Goal: Task Accomplishment & Management: Manage account settings

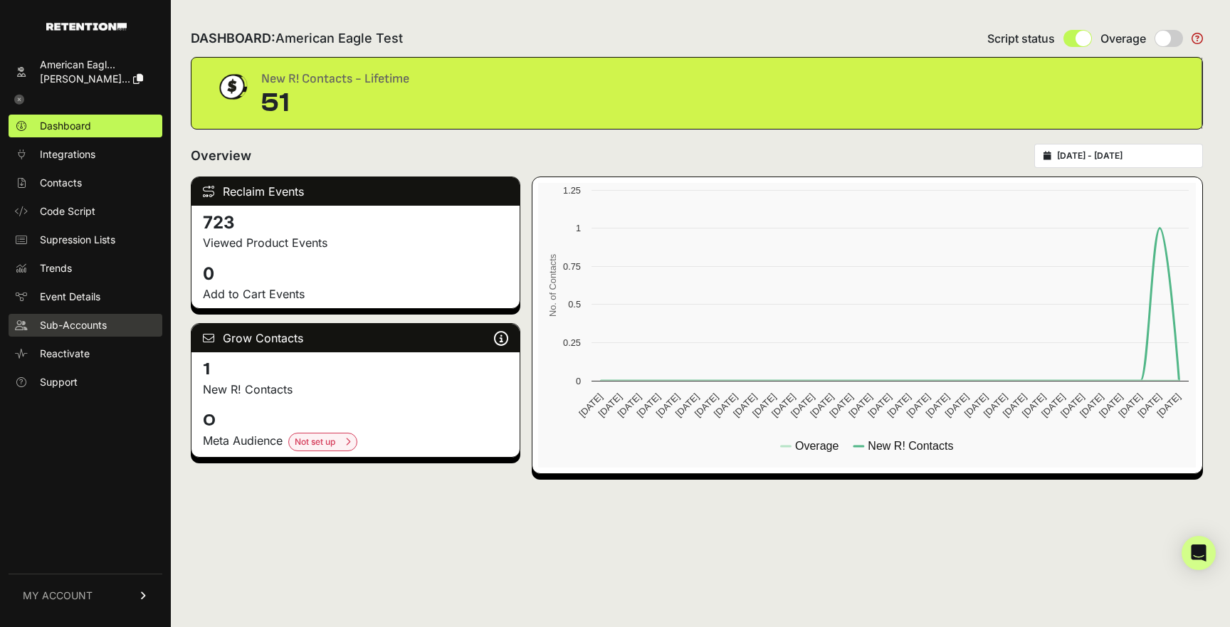
click at [90, 335] on link "Sub-Accounts" at bounding box center [86, 325] width 154 height 23
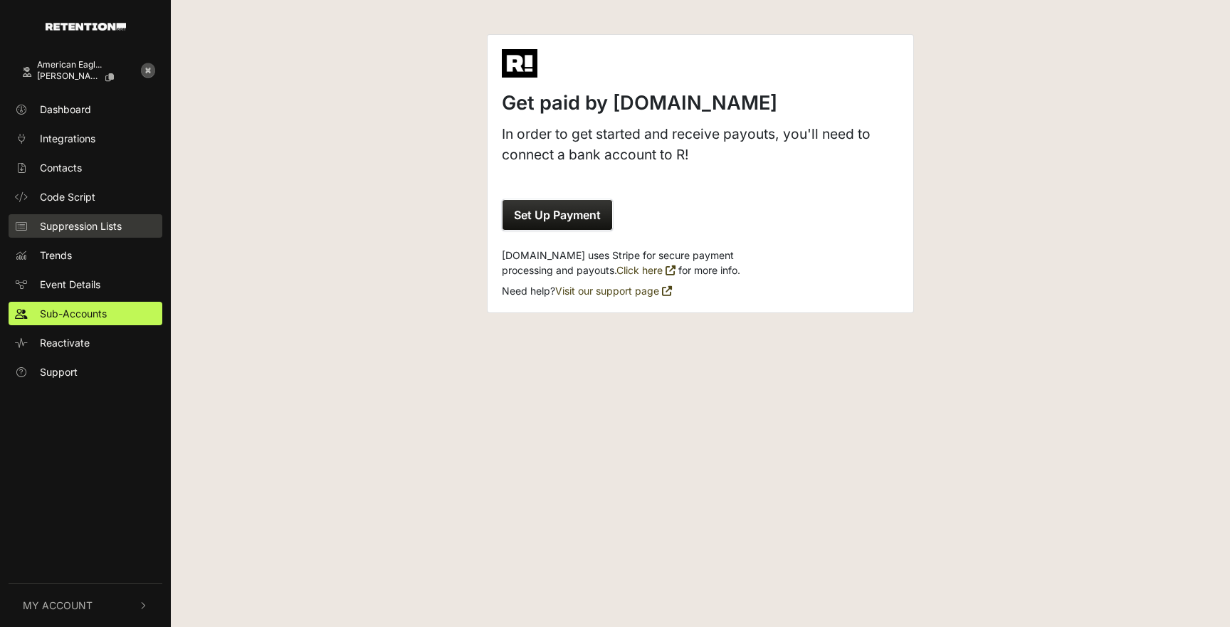
click at [77, 235] on link "Suppression Lists" at bounding box center [86, 225] width 154 height 23
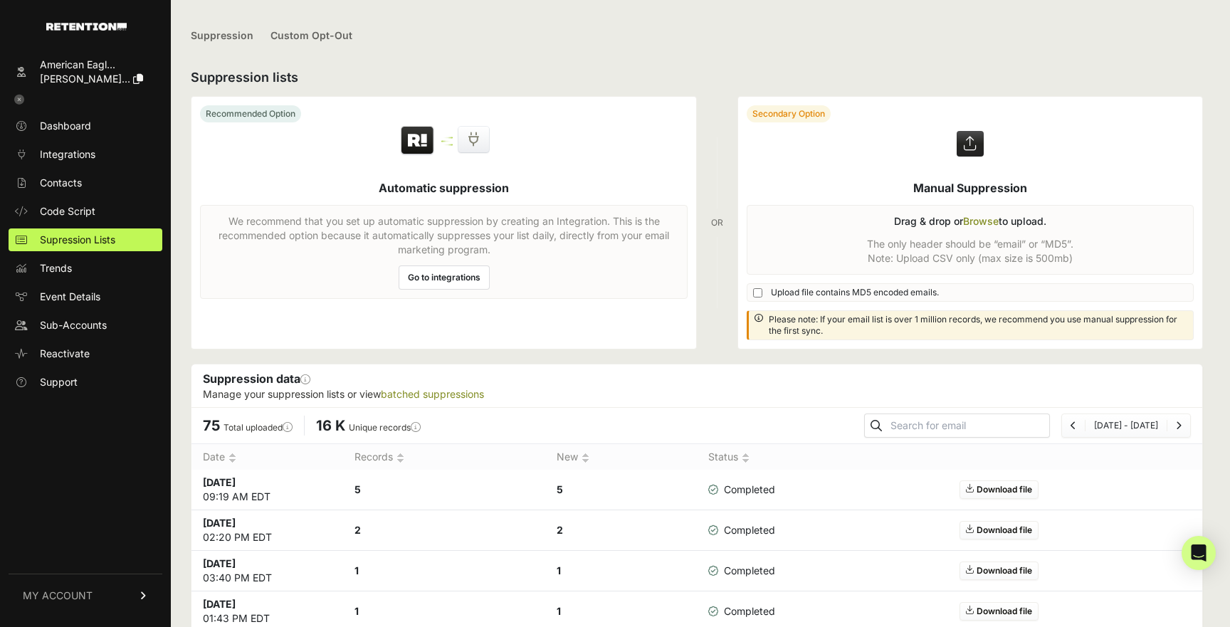
click at [102, 75] on span "[PERSON_NAME]..." at bounding box center [85, 79] width 90 height 12
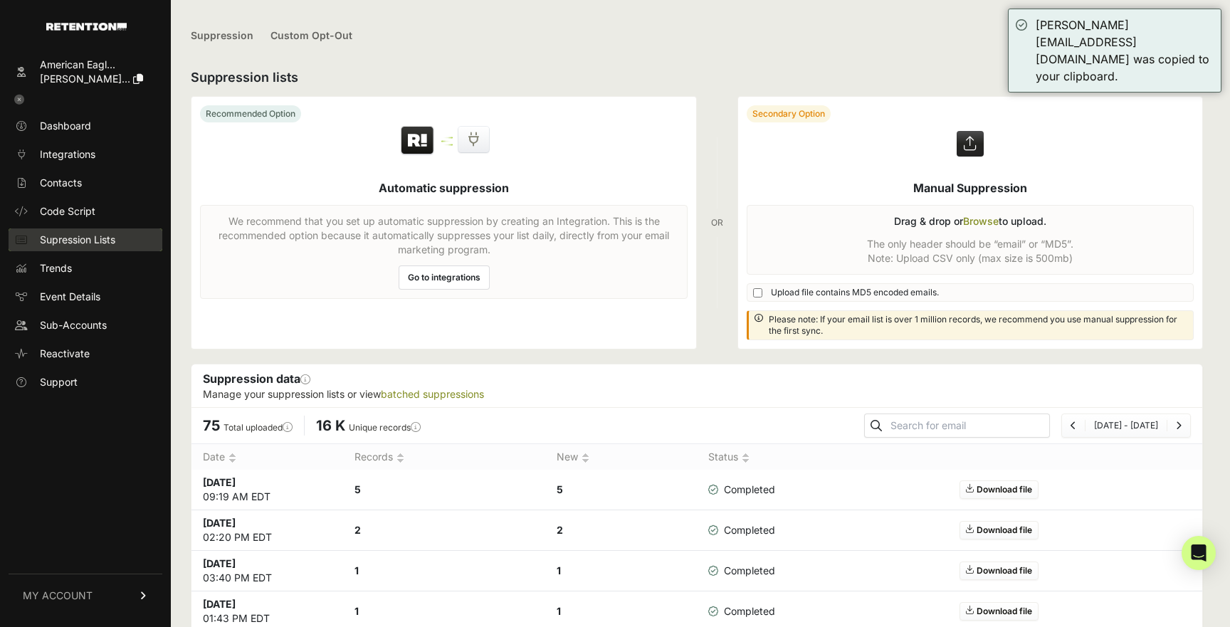
click at [85, 241] on span "Supression Lists" at bounding box center [77, 240] width 75 height 14
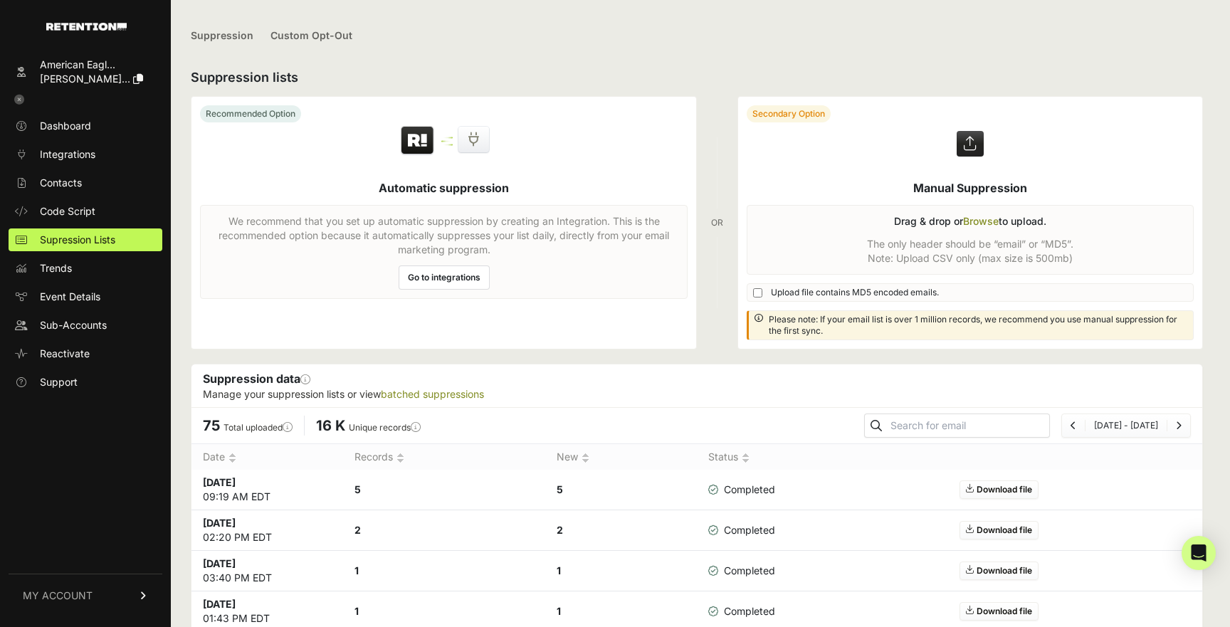
click at [959, 426] on input "text" at bounding box center [969, 426] width 162 height 20
paste input "[PERSON_NAME][EMAIL_ADDRESS][DOMAIN_NAME]"
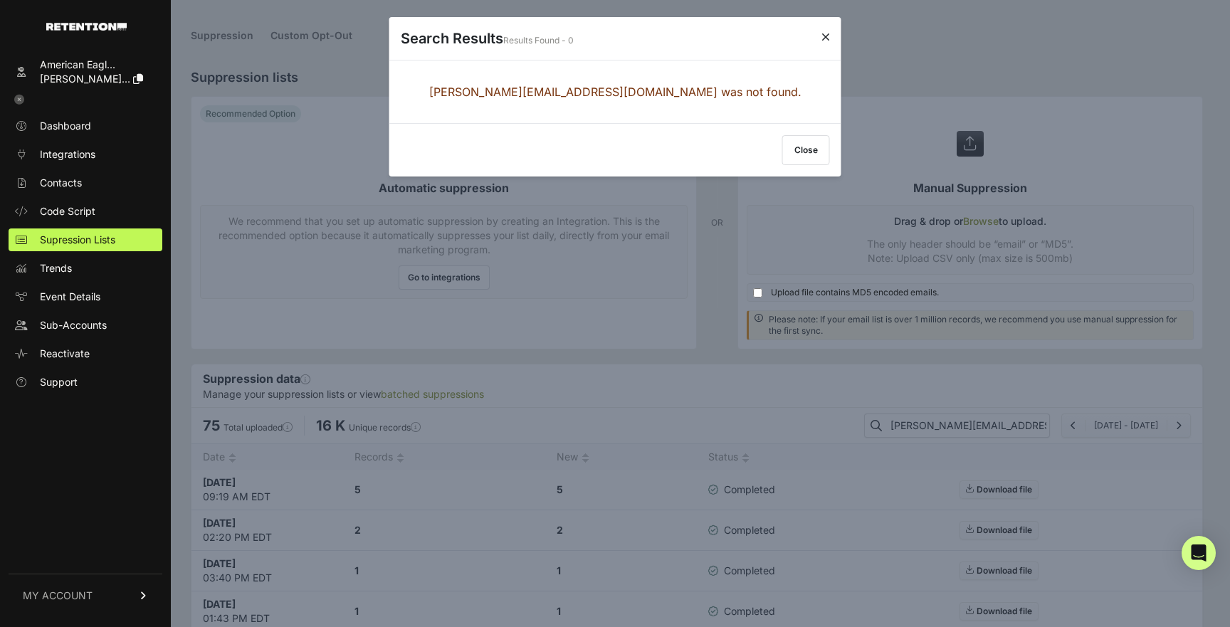
click at [787, 143] on button "Close" at bounding box center [806, 150] width 48 height 30
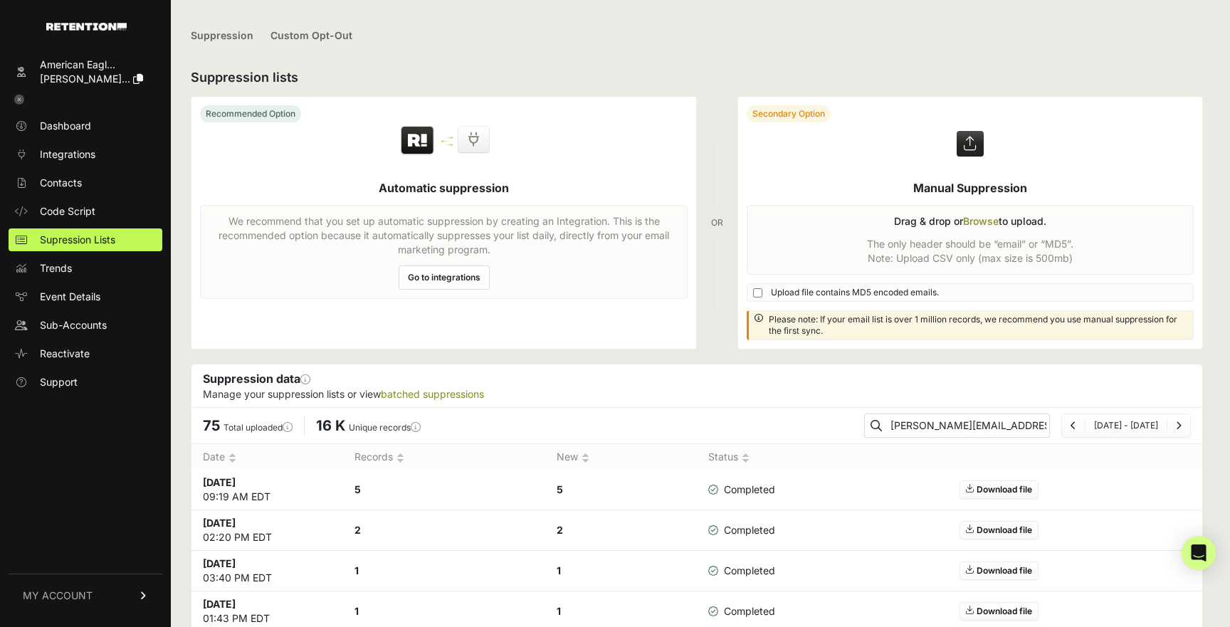
click at [952, 421] on input "[PERSON_NAME][EMAIL_ADDRESS][DOMAIN_NAME]" at bounding box center [969, 426] width 162 height 20
paste input "[EMAIL_ADDRESS][DOMAIN_NAME]"
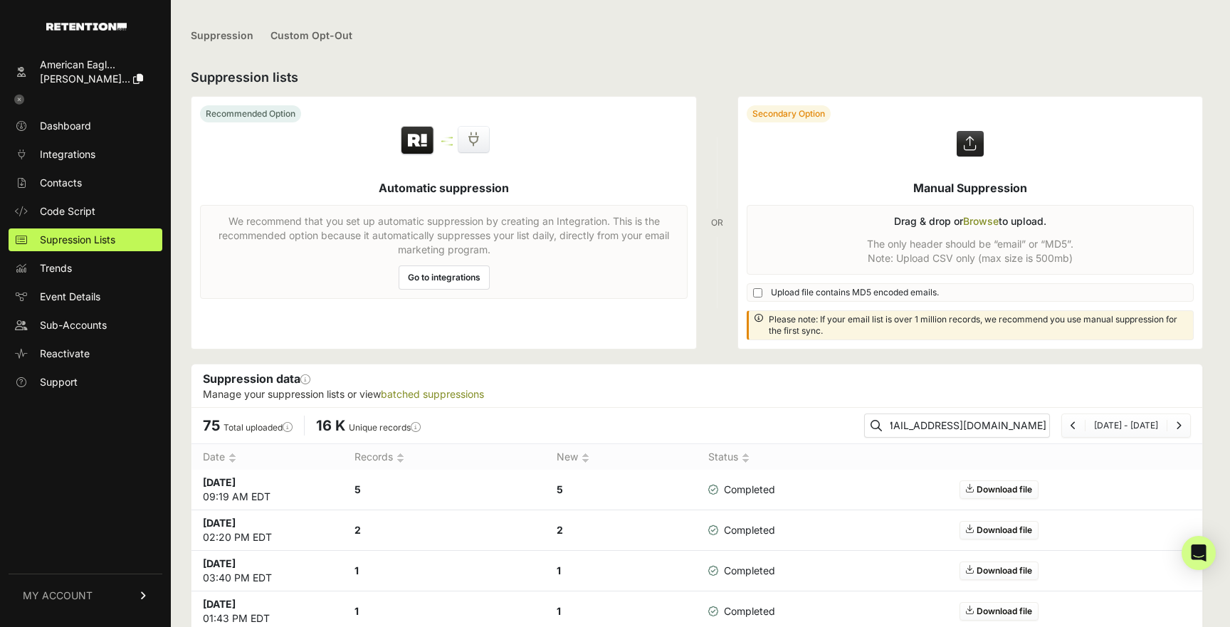
type input "[EMAIL_ADDRESS][DOMAIN_NAME]"
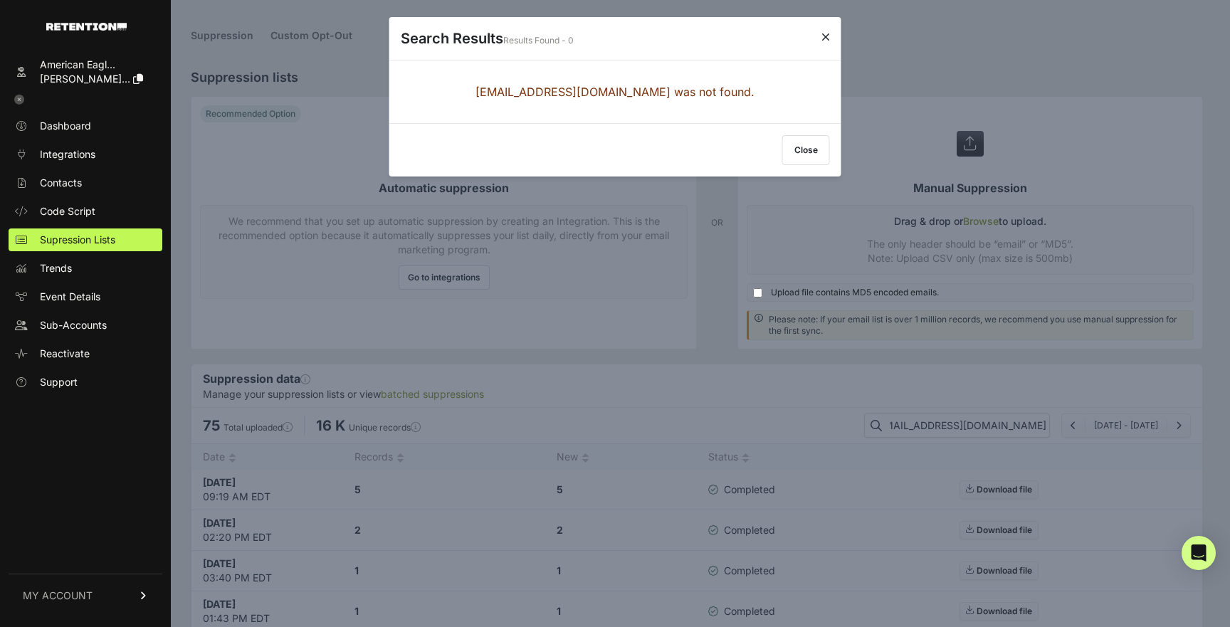
scroll to position [0, 0]
click at [805, 149] on button "Close" at bounding box center [806, 150] width 48 height 30
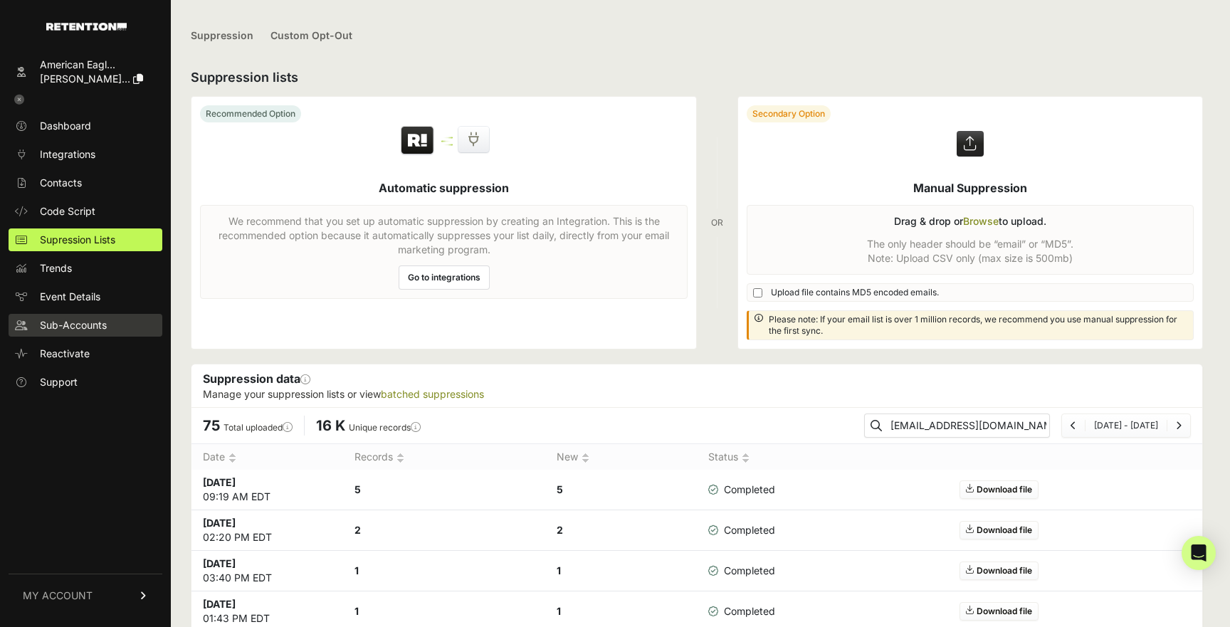
click at [101, 324] on span "Sub-Accounts" at bounding box center [73, 325] width 67 height 14
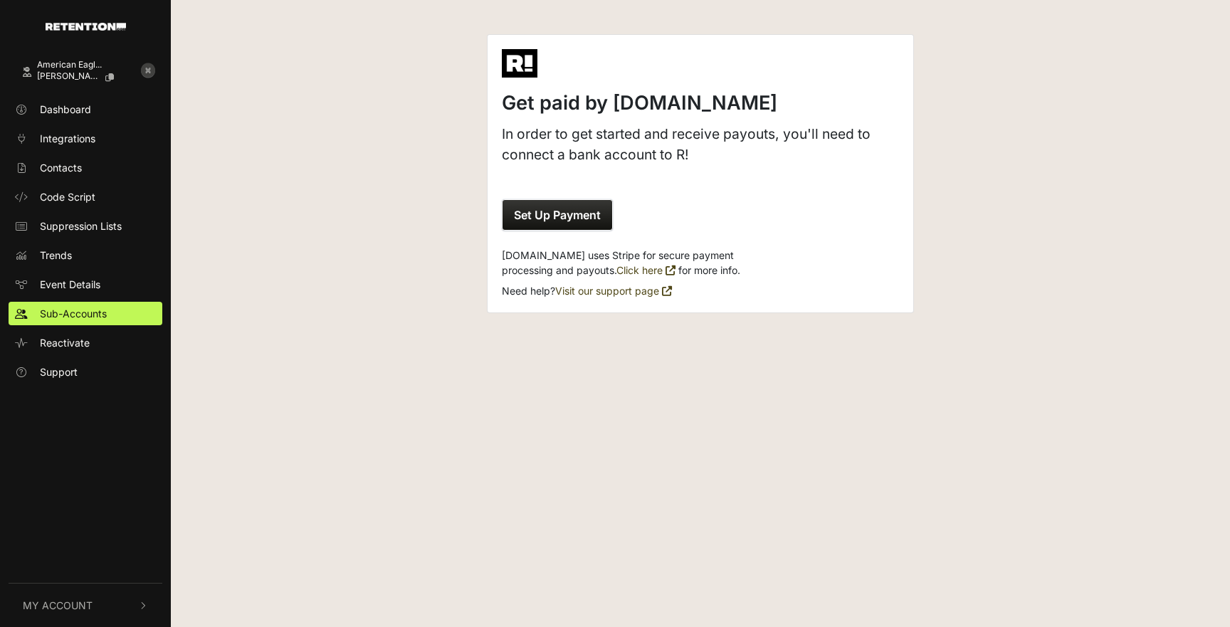
click at [148, 73] on icon at bounding box center [148, 70] width 14 height 14
